Goal: Task Accomplishment & Management: Manage account settings

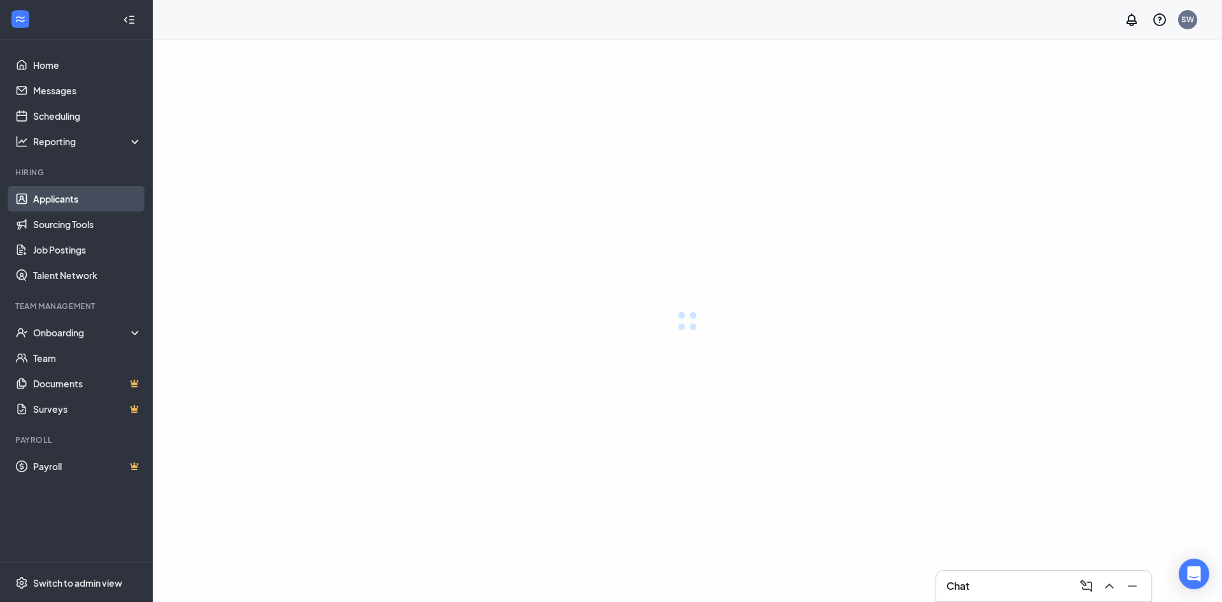
click at [45, 194] on link "Applicants" at bounding box center [87, 198] width 109 height 25
click at [67, 203] on link "Applicants" at bounding box center [87, 198] width 109 height 25
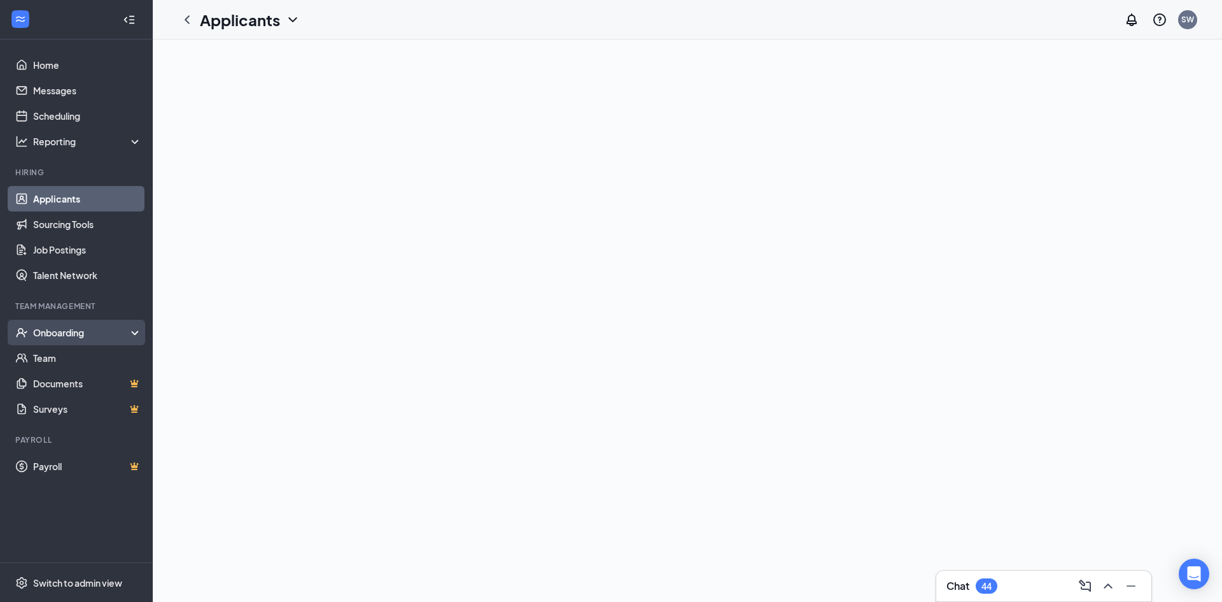
click at [125, 332] on div "Onboarding" at bounding box center [82, 332] width 98 height 13
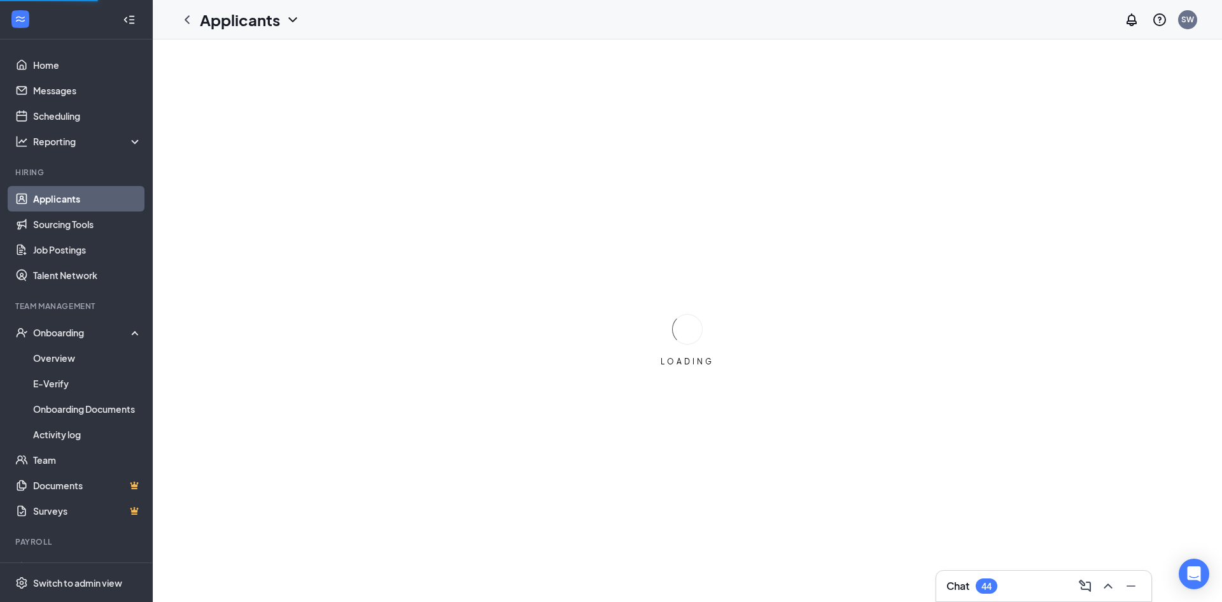
click at [83, 201] on link "Applicants" at bounding box center [87, 198] width 109 height 25
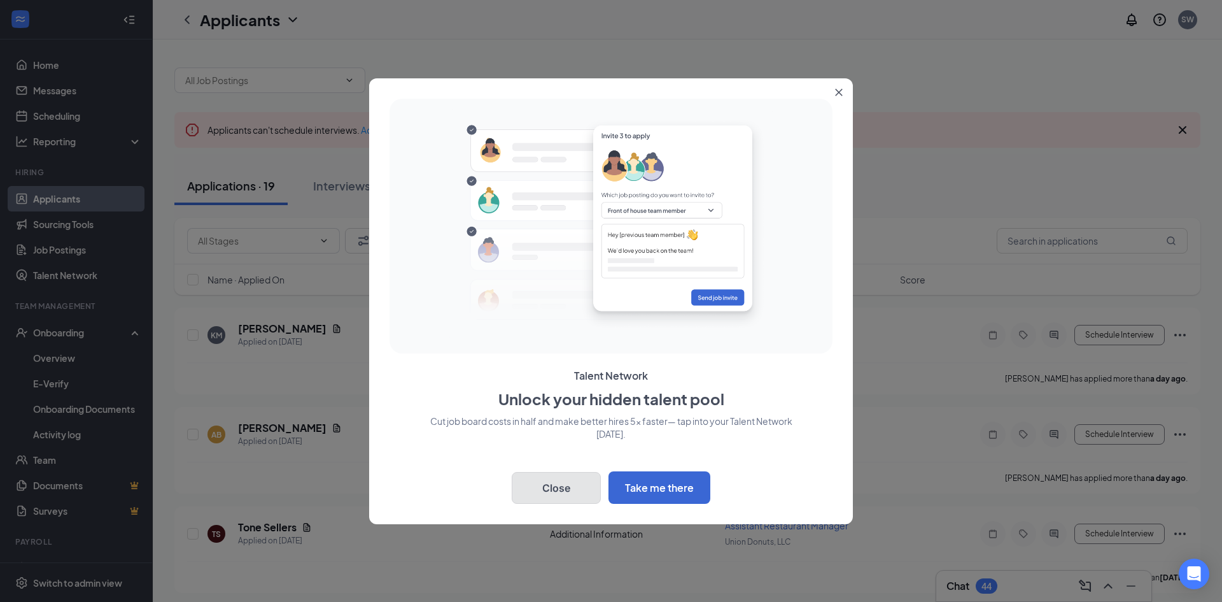
click at [555, 479] on button "Close" at bounding box center [556, 488] width 89 height 32
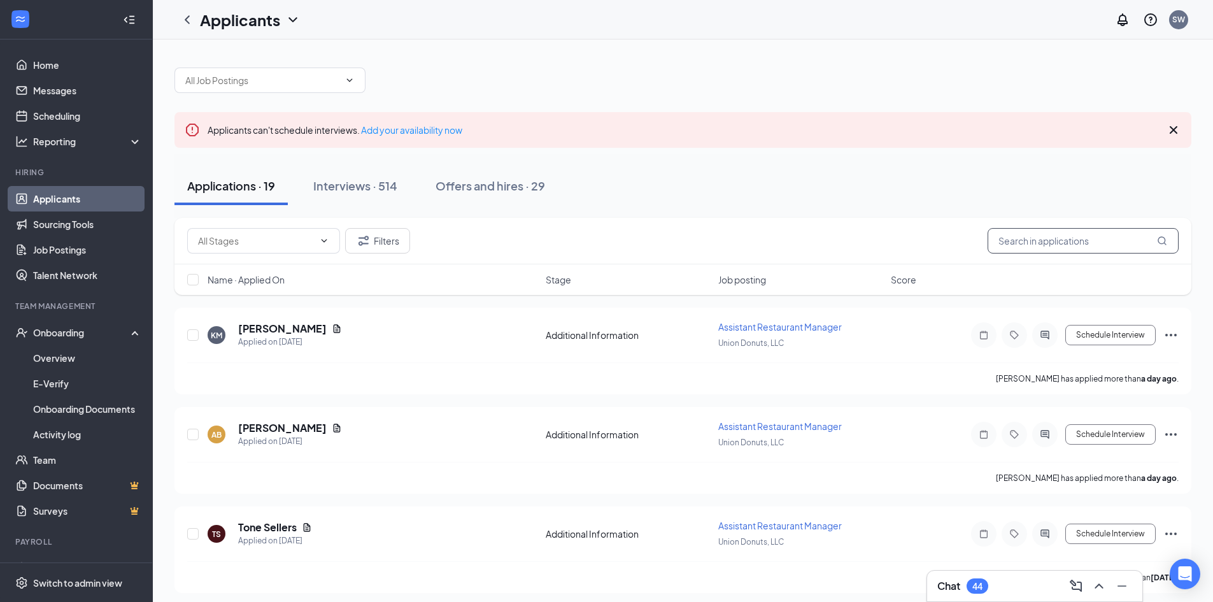
click at [1020, 241] on input "text" at bounding box center [1082, 240] width 191 height 25
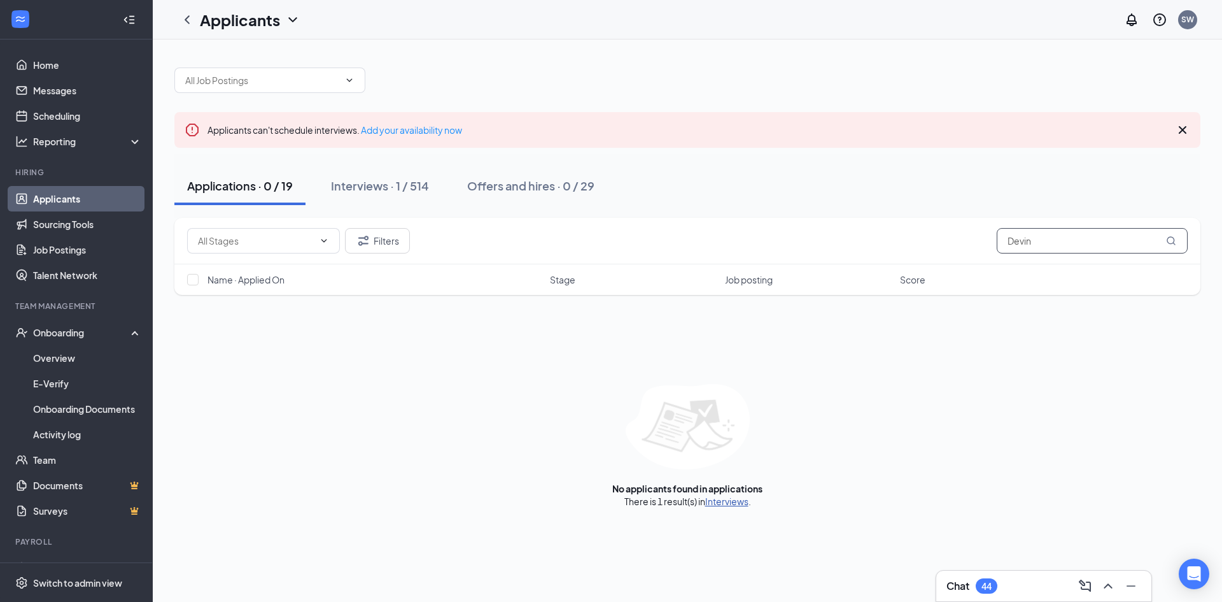
type input "Devin"
click at [735, 499] on link "Interviews" at bounding box center [726, 500] width 43 height 11
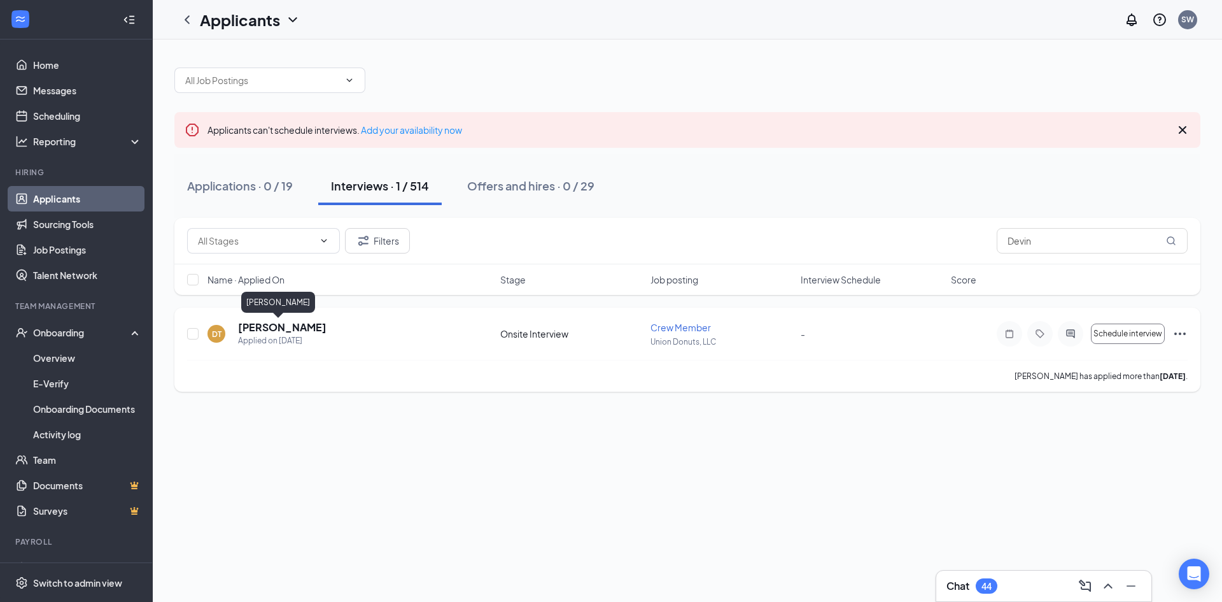
click at [283, 326] on h5 "[PERSON_NAME]" at bounding box center [282, 327] width 88 height 14
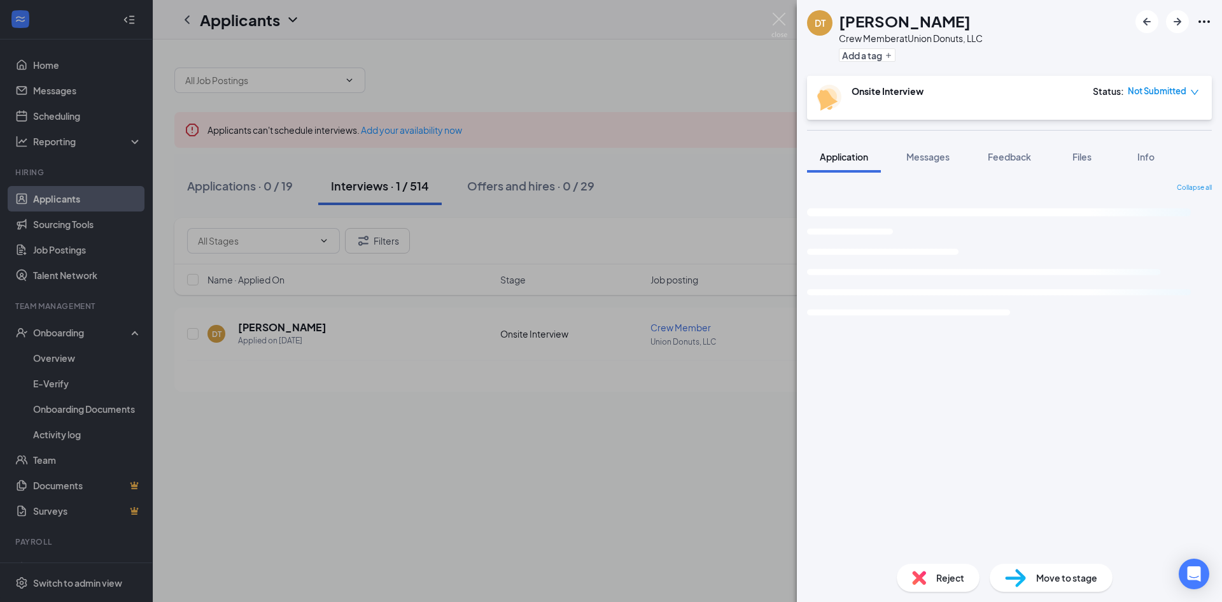
click at [684, 329] on div "DT [PERSON_NAME] Crew Member at Union Donuts, LLC Add a tag Onsite Interview St…" at bounding box center [611, 301] width 1222 height 602
click at [688, 329] on span "Crew Member" at bounding box center [681, 327] width 60 height 11
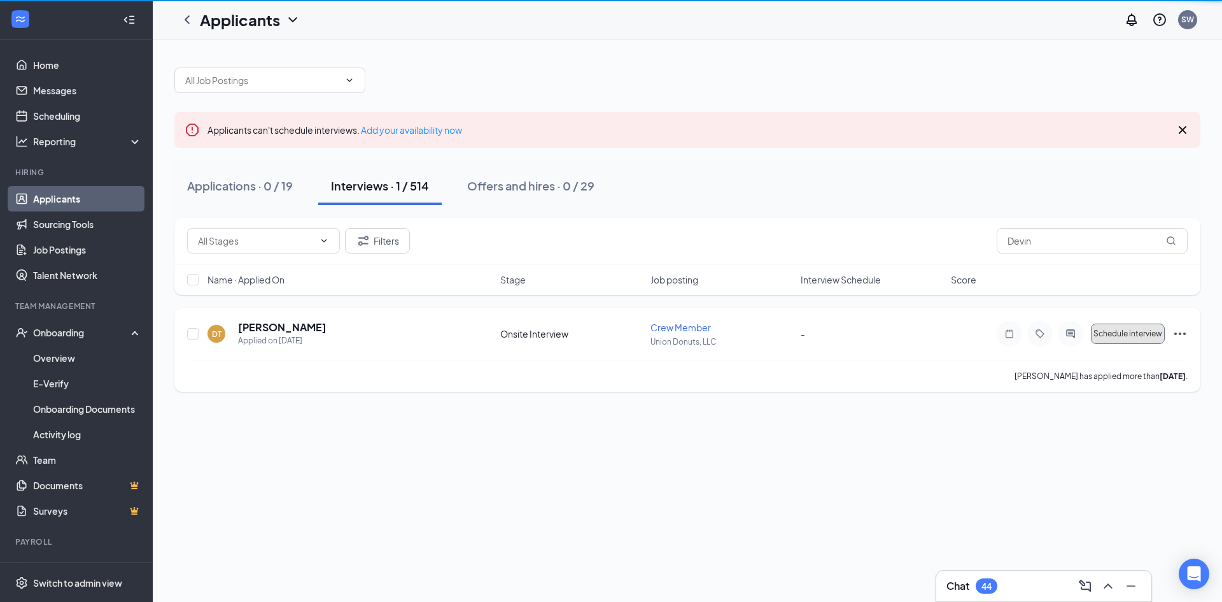
click at [1134, 336] on span "Schedule interview" at bounding box center [1128, 333] width 69 height 9
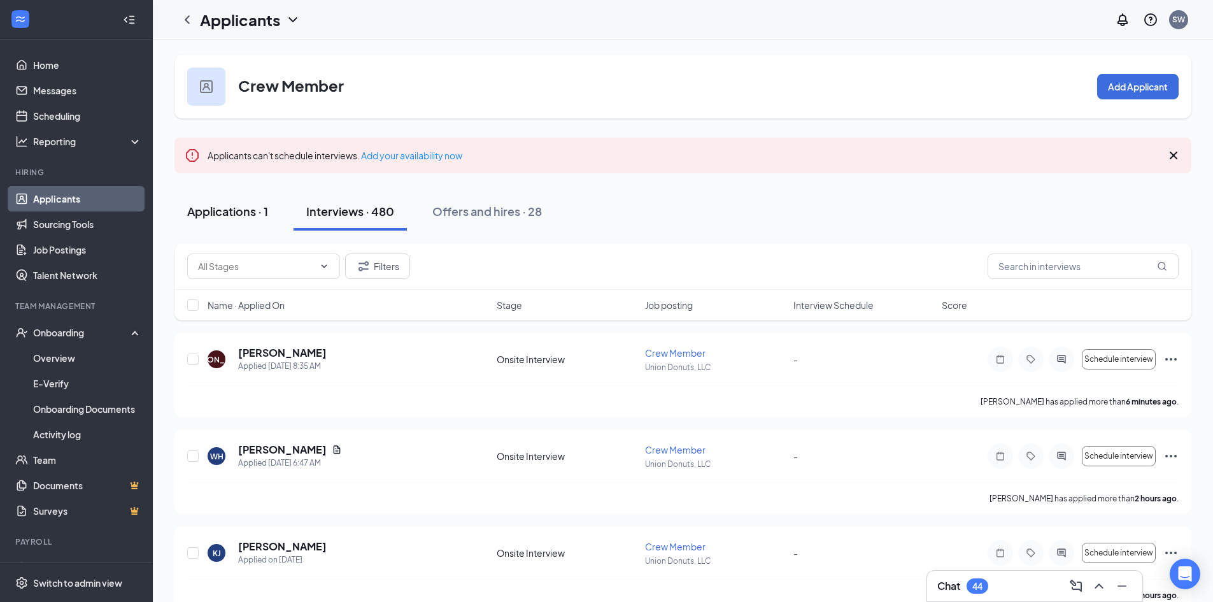
click at [251, 211] on div "Applications · 1" at bounding box center [227, 211] width 81 height 16
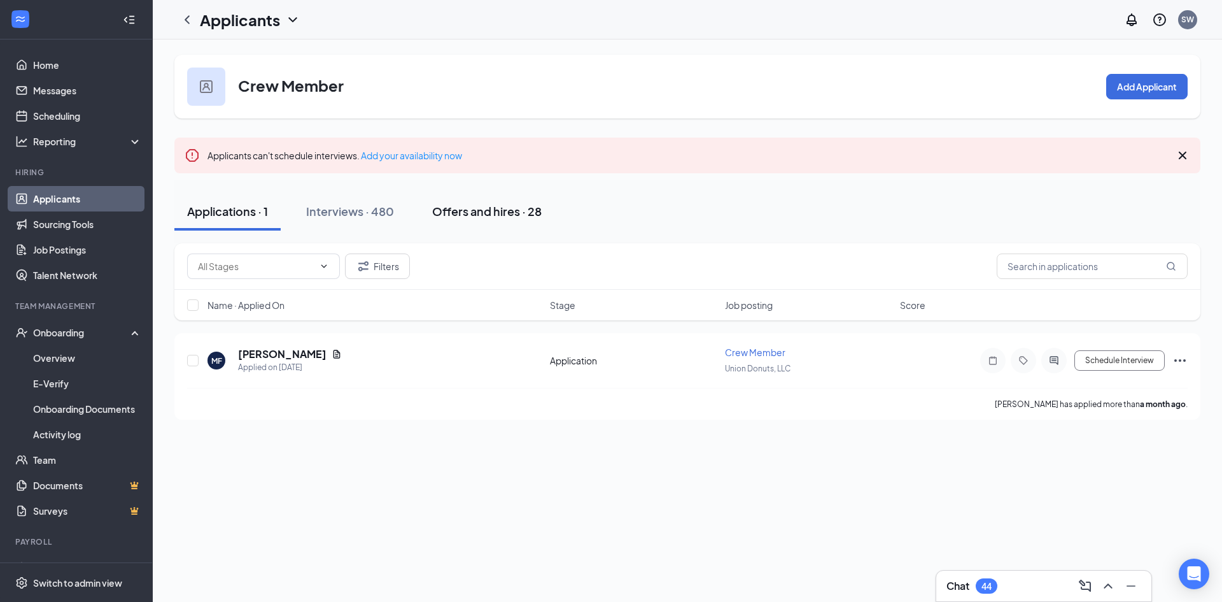
click at [463, 216] on div "Offers and hires · 28" at bounding box center [487, 211] width 110 height 16
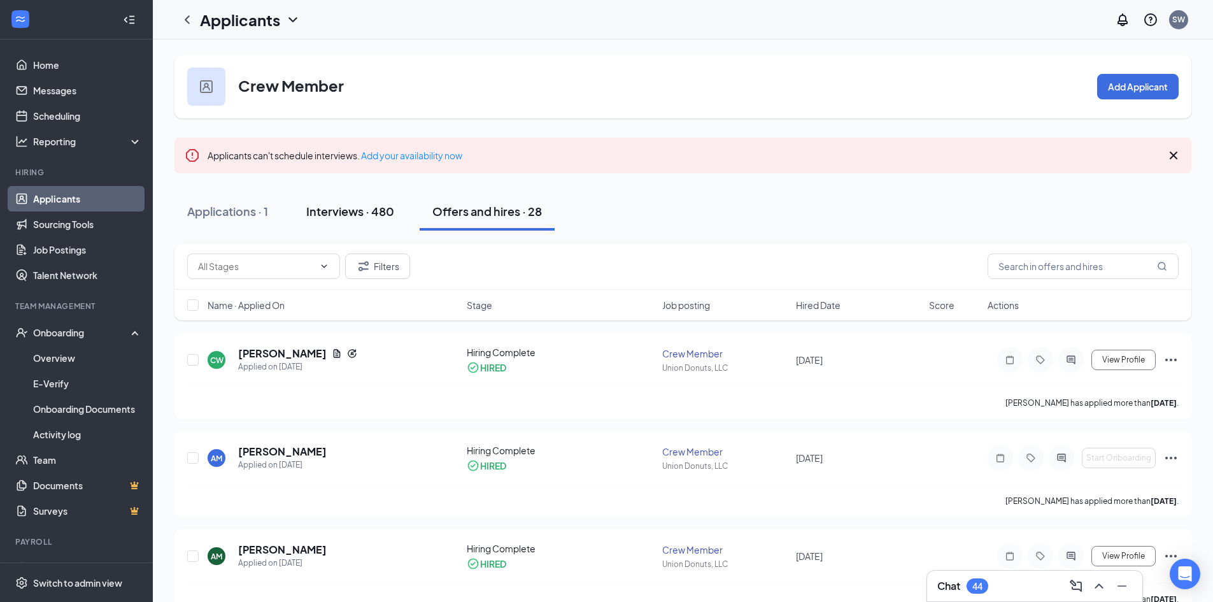
click at [350, 209] on div "Interviews · 480" at bounding box center [350, 211] width 88 height 16
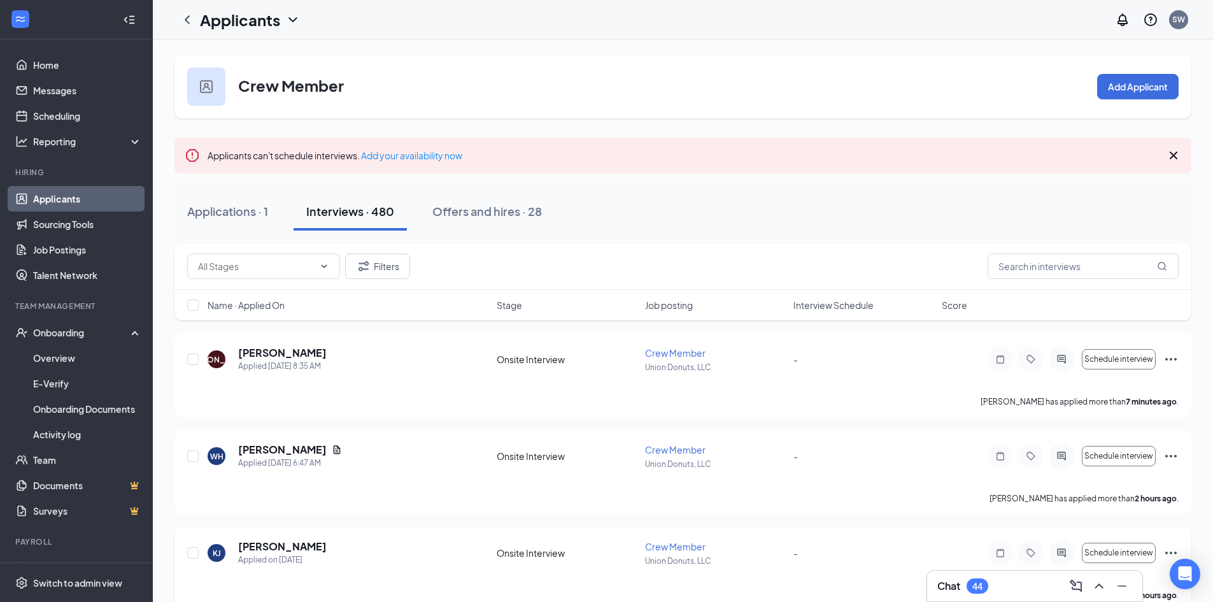
scroll to position [64, 0]
